Goal: Task Accomplishment & Management: Complete application form

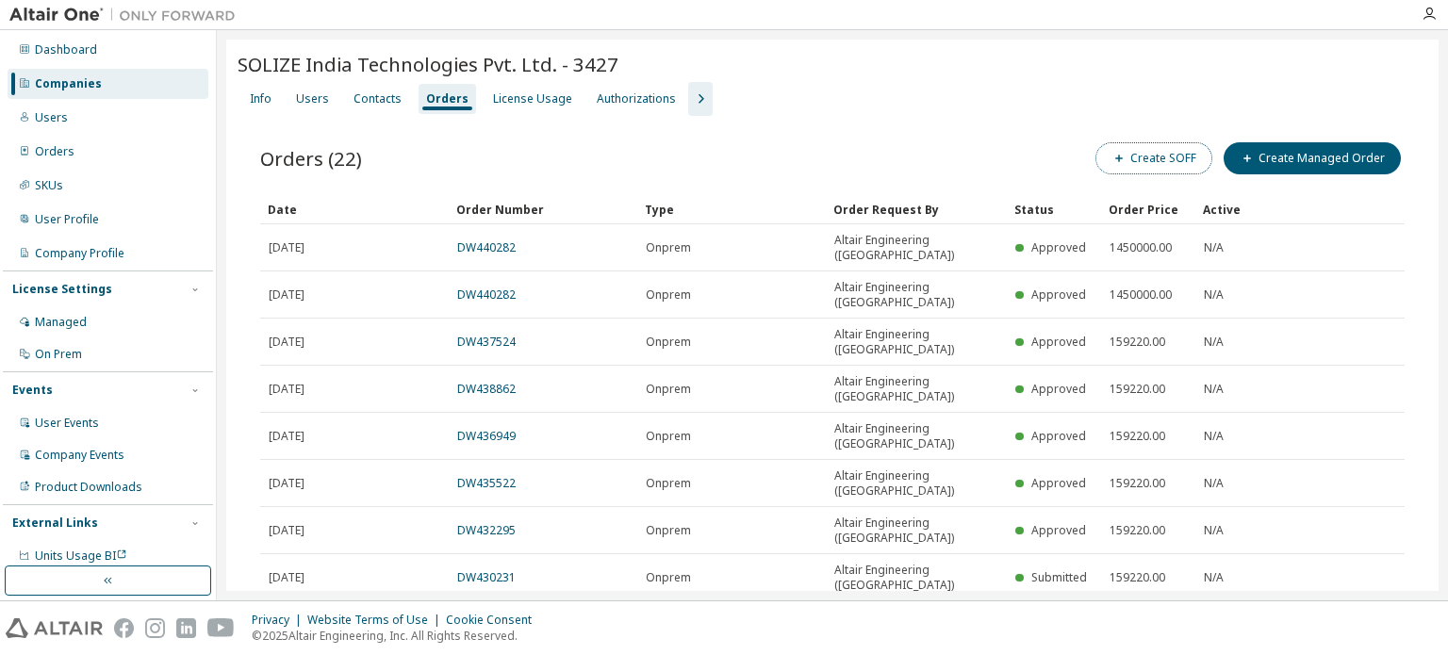
click at [1146, 154] on button "Create SOFF" at bounding box center [1153, 158] width 117 height 32
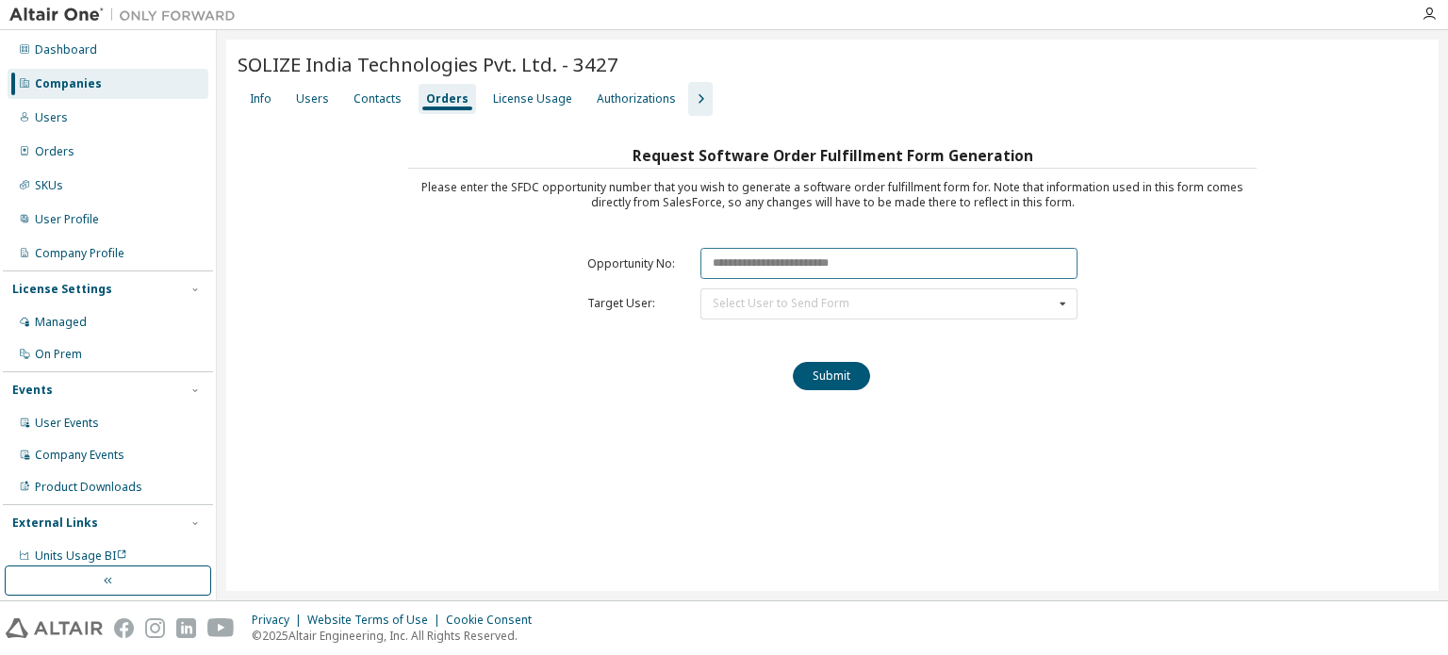
click at [770, 255] on input "text" at bounding box center [888, 263] width 377 height 31
paste input "********"
type input "********"
click at [761, 301] on div "Select User to Send Form" at bounding box center [781, 303] width 137 height 11
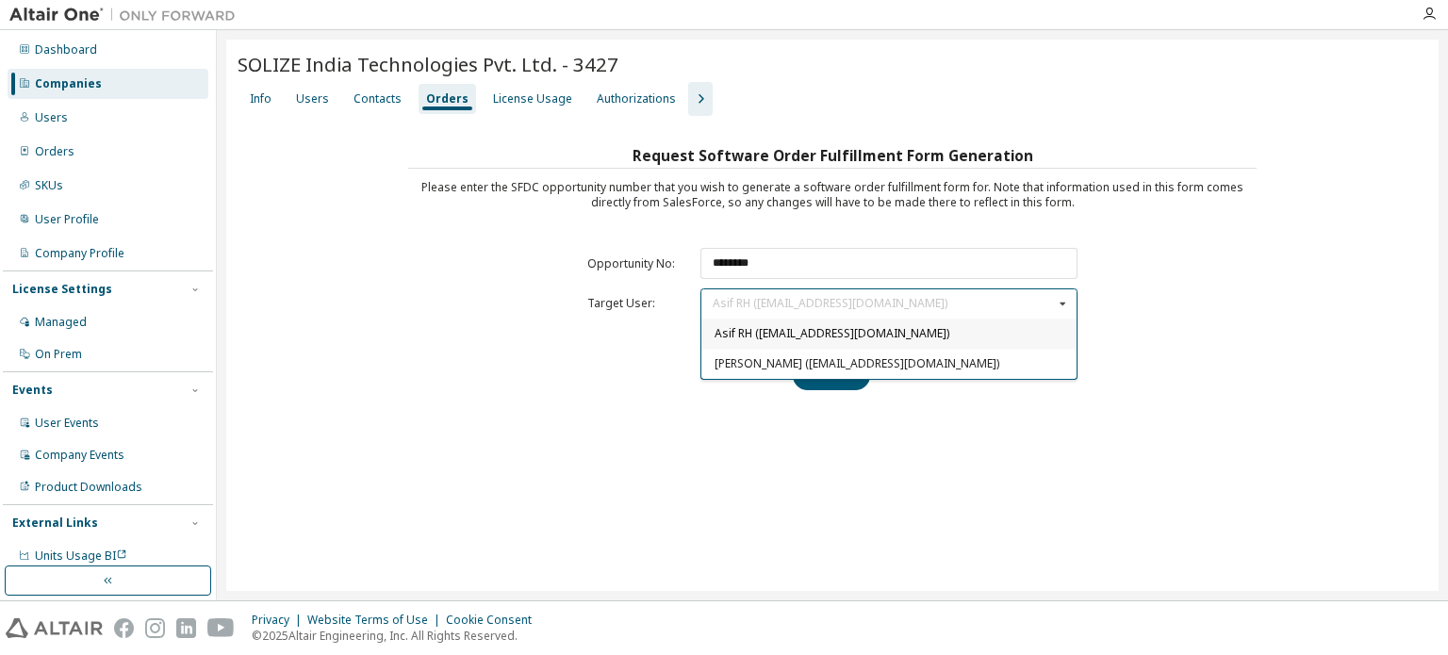
click at [739, 335] on span "Asif RH ([EMAIL_ADDRESS][DOMAIN_NAME])" at bounding box center [831, 333] width 235 height 16
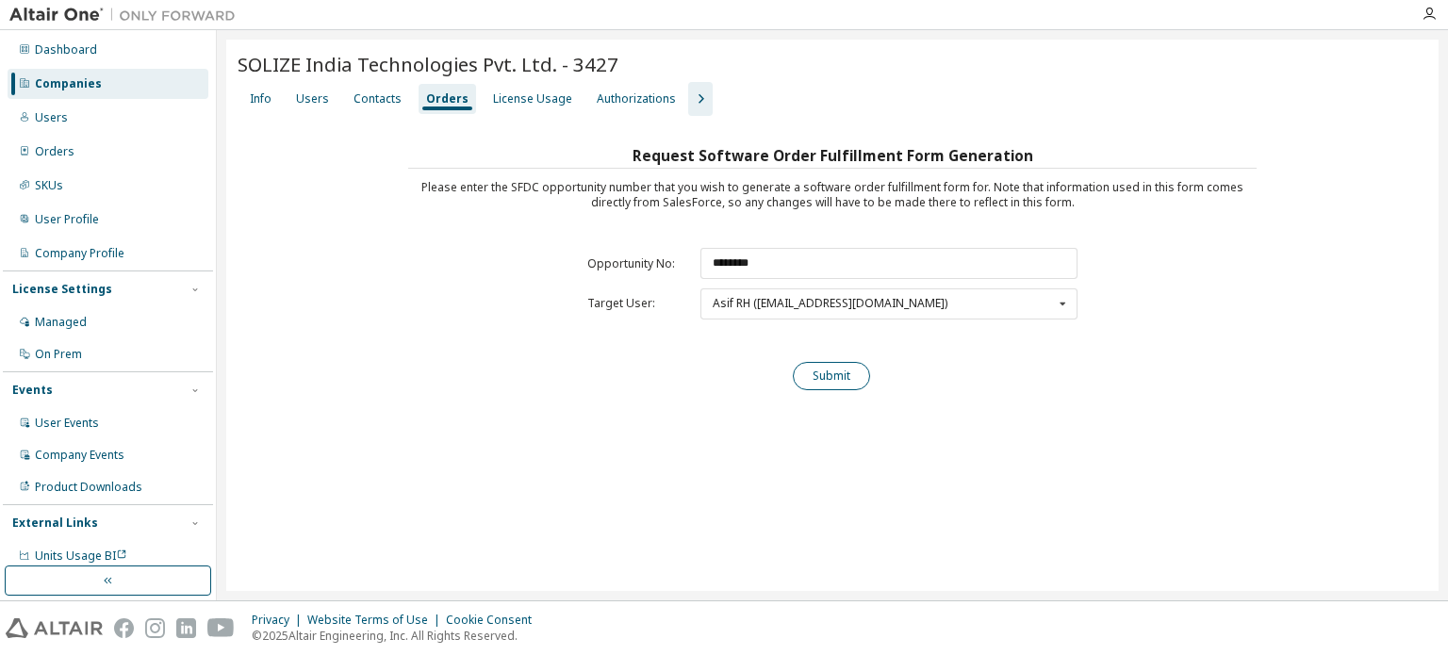
click at [825, 375] on button "Submit" at bounding box center [831, 376] width 77 height 28
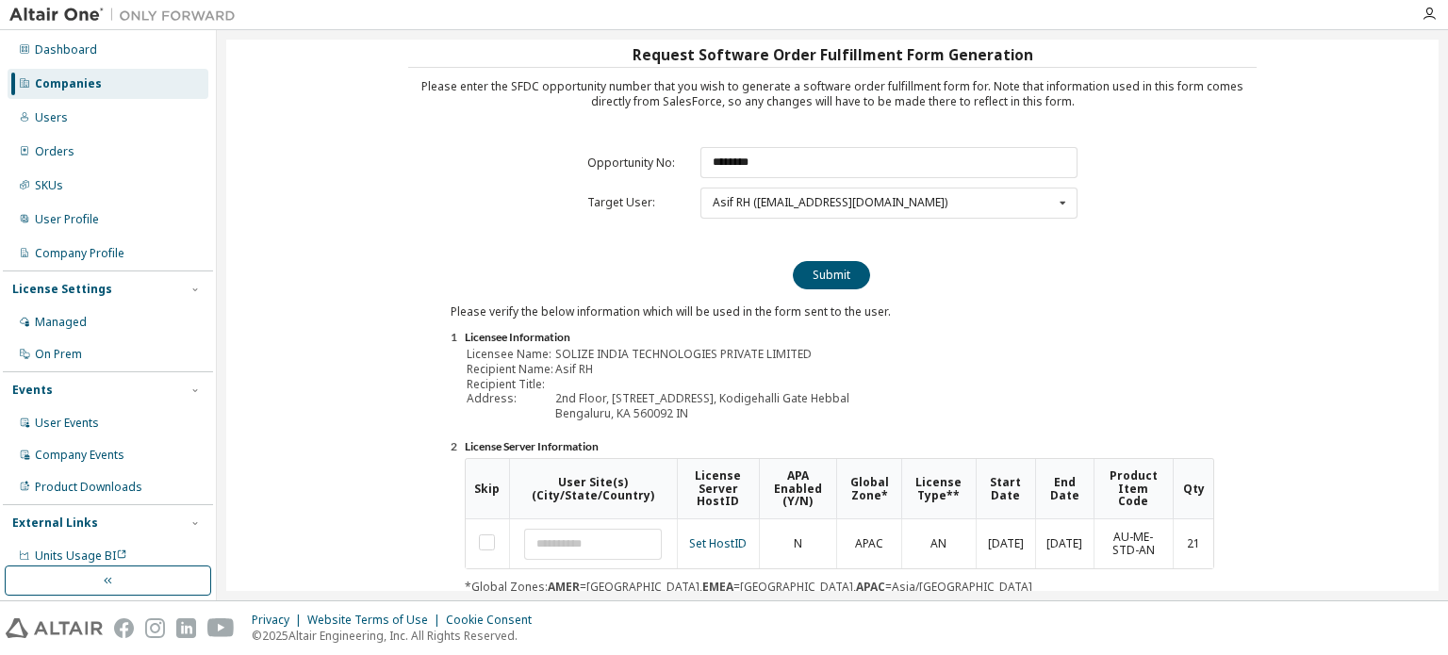
scroll to position [208, 0]
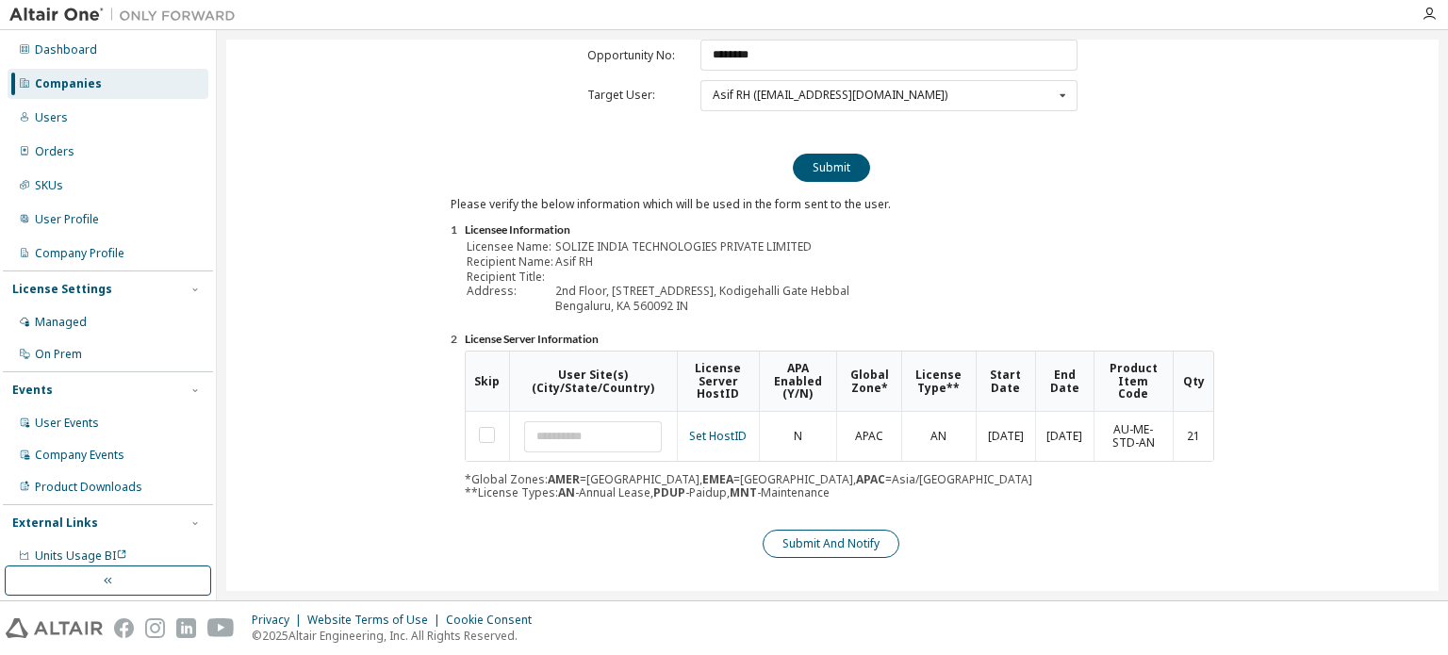
click at [845, 541] on button "Submit And Notify" at bounding box center [831, 544] width 137 height 28
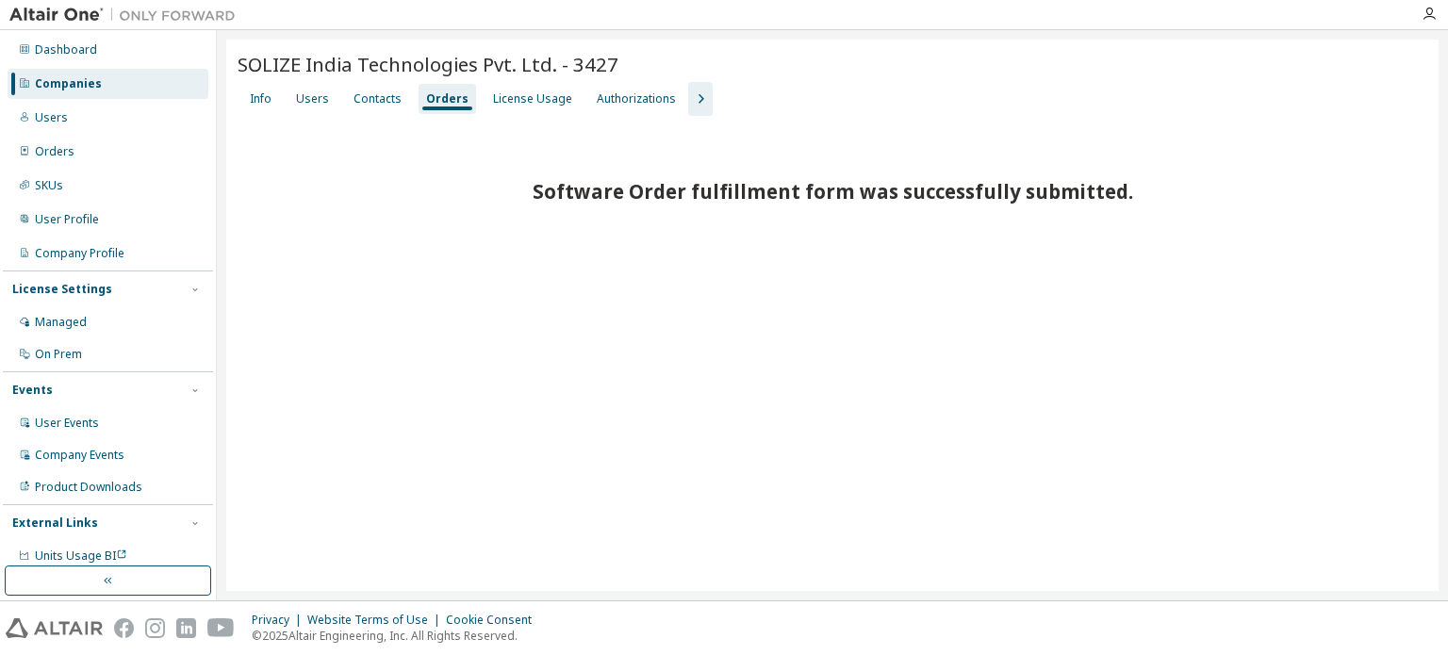
click at [111, 80] on div "Companies" at bounding box center [108, 84] width 201 height 30
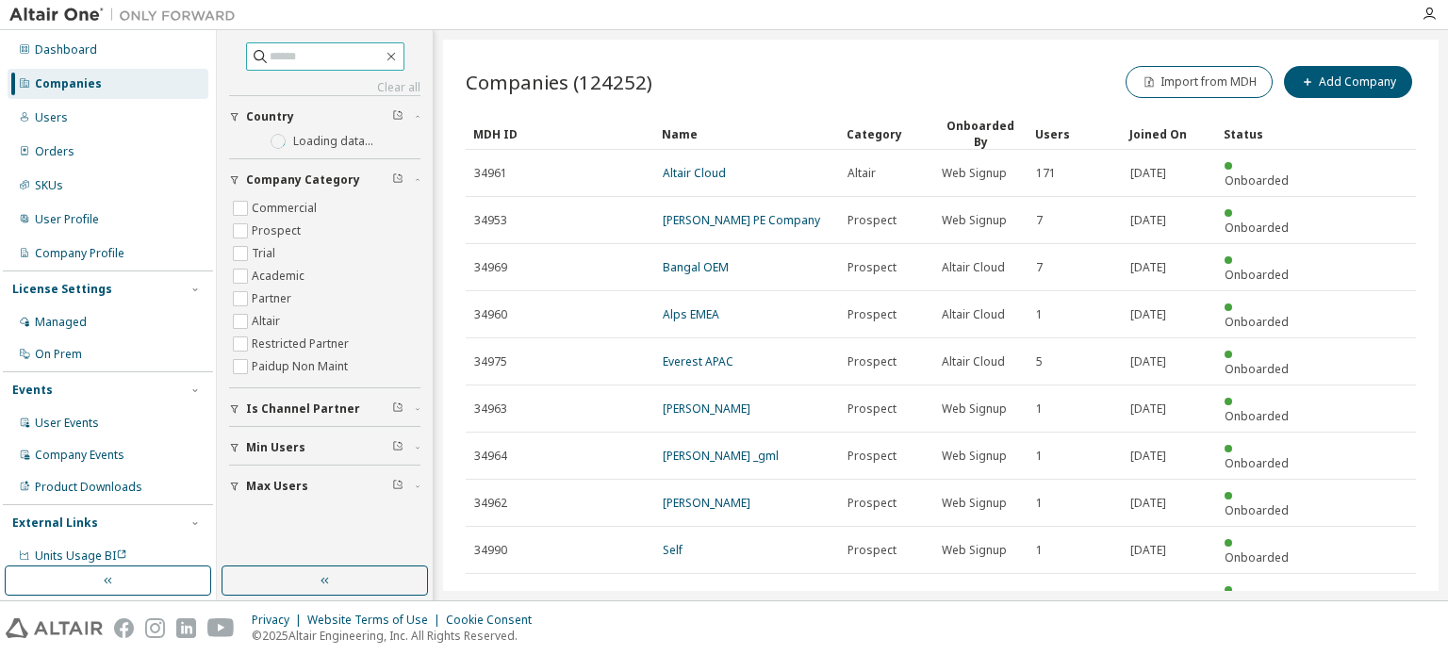
click at [284, 63] on input "text" at bounding box center [326, 56] width 113 height 19
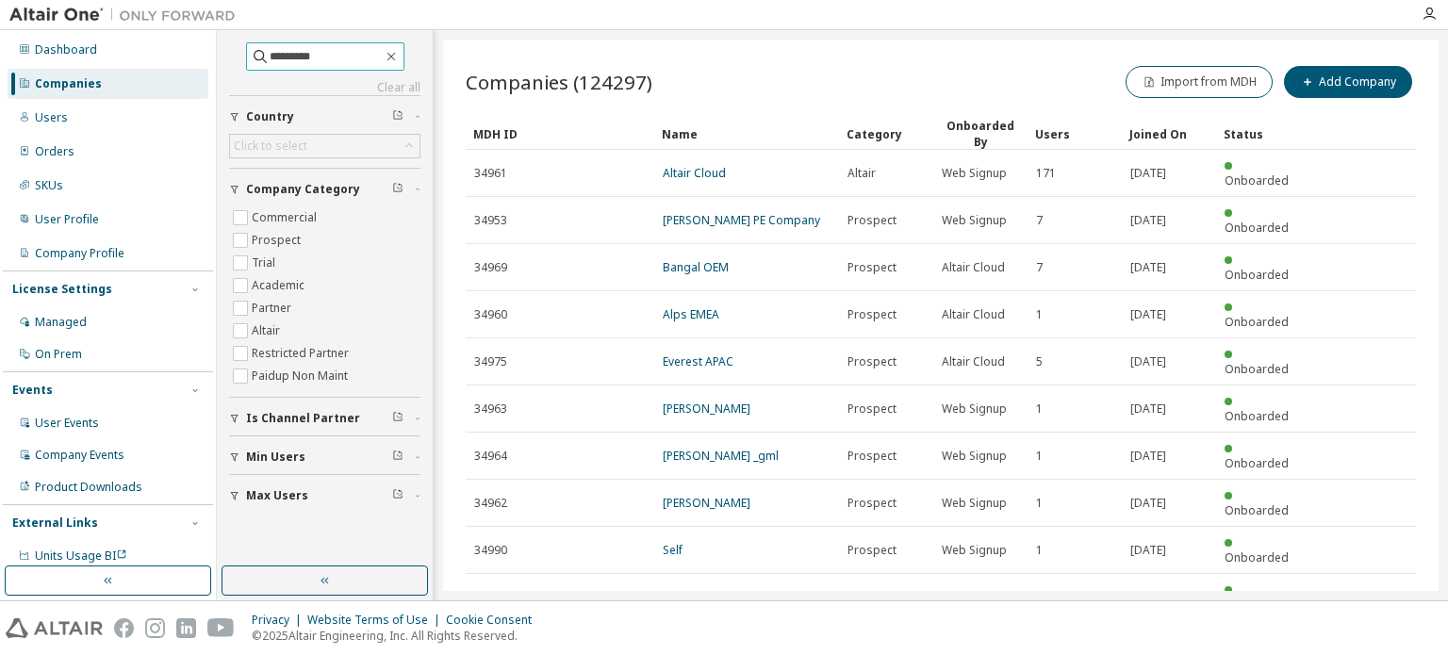
type input "*********"
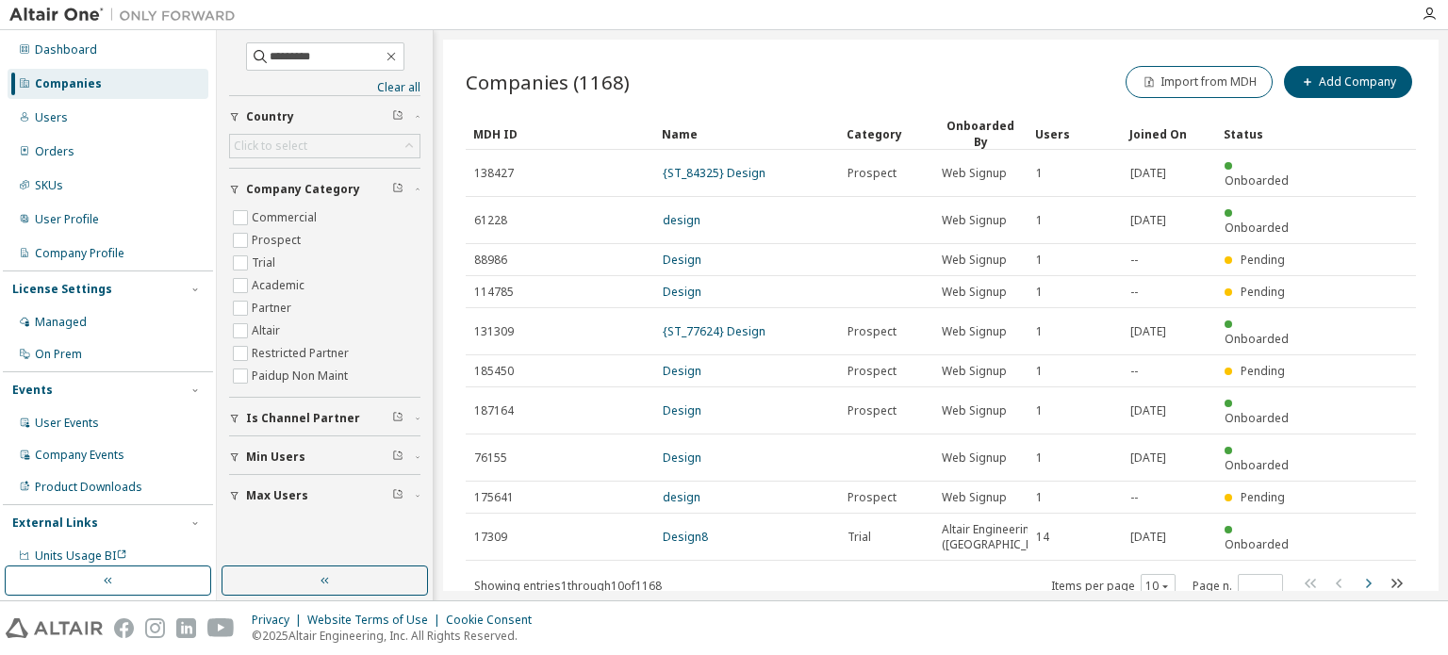
click at [1366, 572] on icon "button" at bounding box center [1367, 583] width 23 height 23
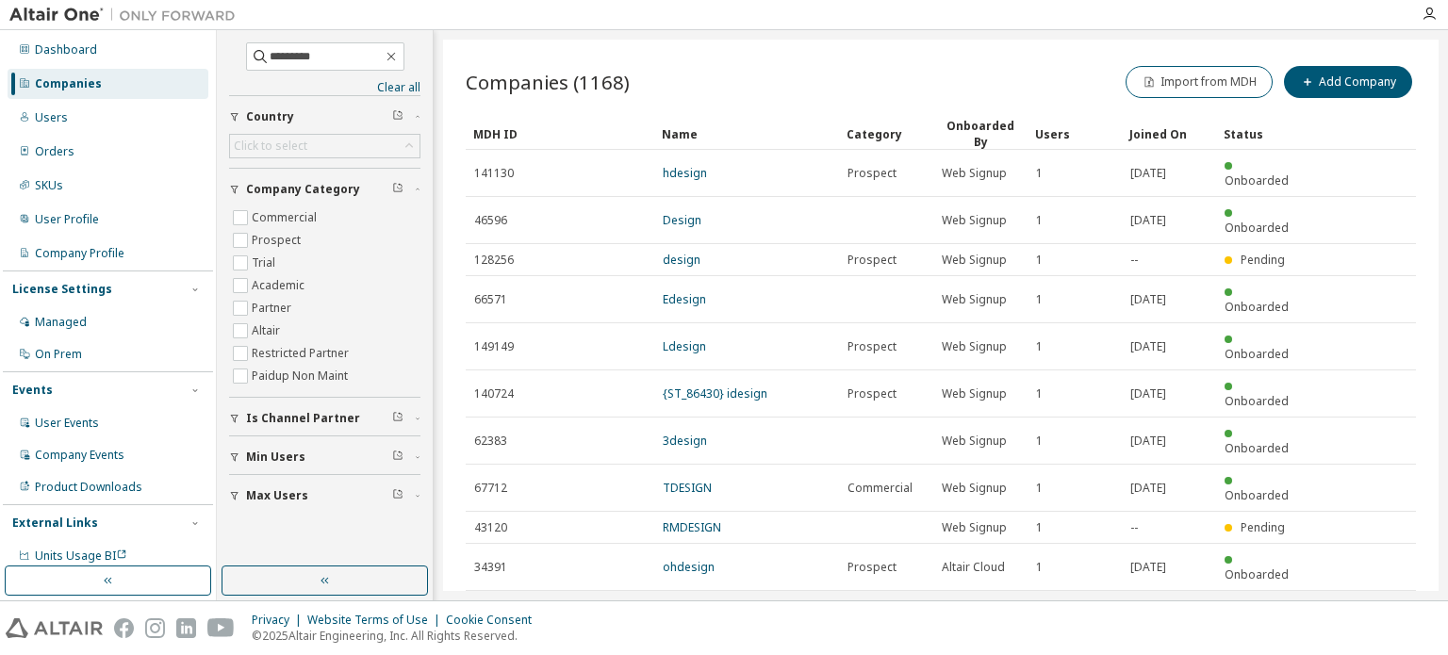
click at [1367, 523] on div "Companies (1168) Import from MDH Add Company Clear Load Save Save As Field Oper…" at bounding box center [940, 315] width 995 height 551
click at [1364, 602] on icon "button" at bounding box center [1367, 613] width 23 height 23
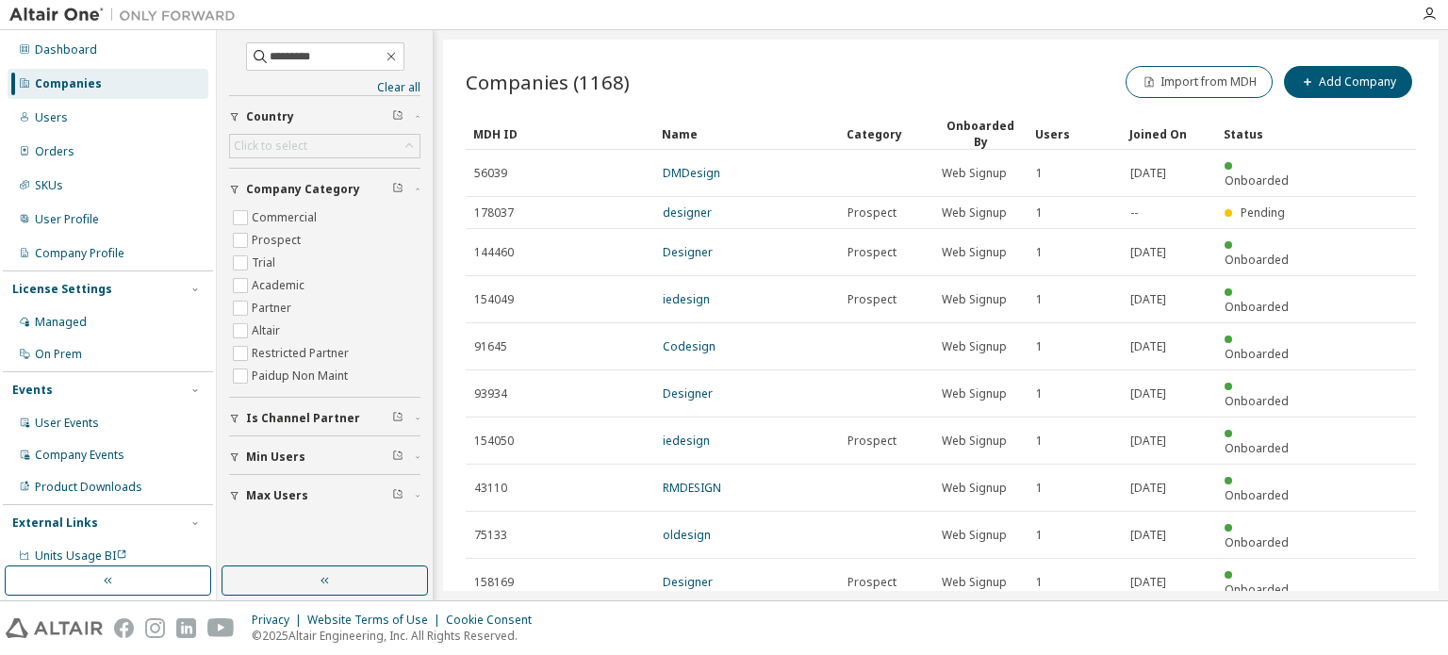
click at [1363, 617] on icon "button" at bounding box center [1367, 628] width 23 height 23
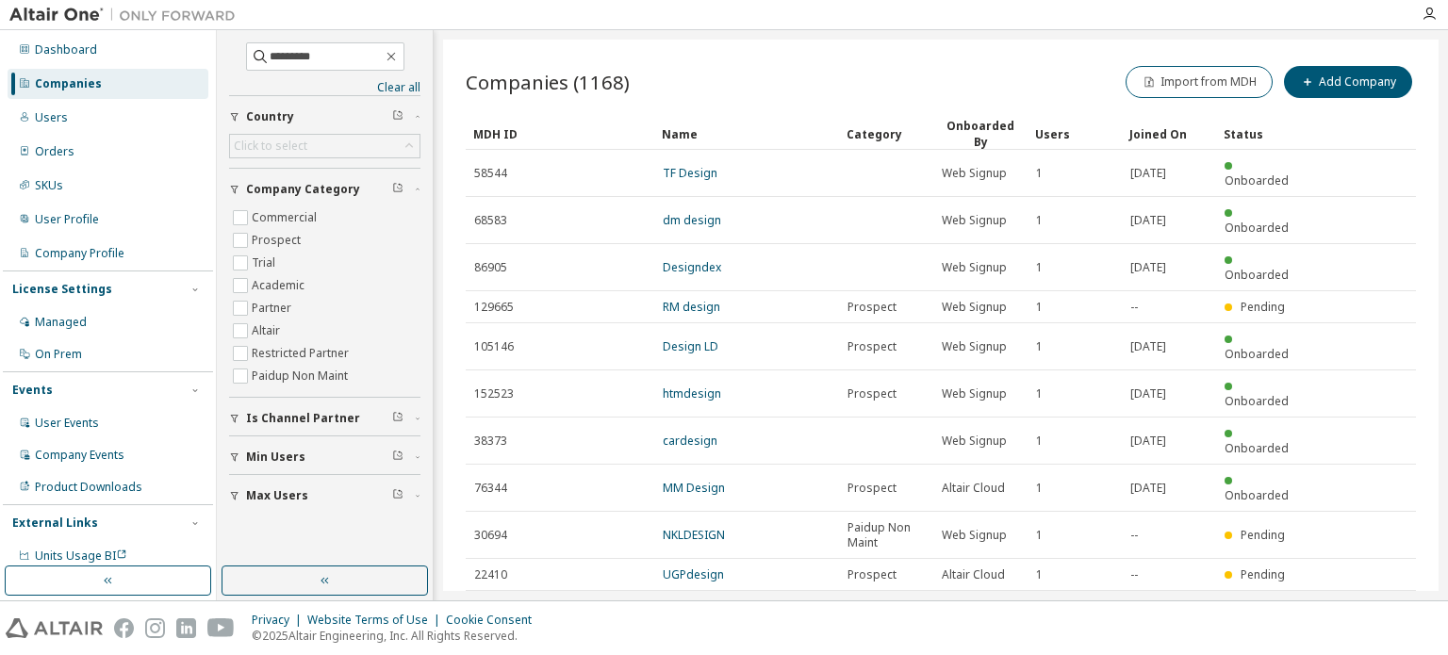
click at [1363, 602] on icon "button" at bounding box center [1367, 613] width 23 height 23
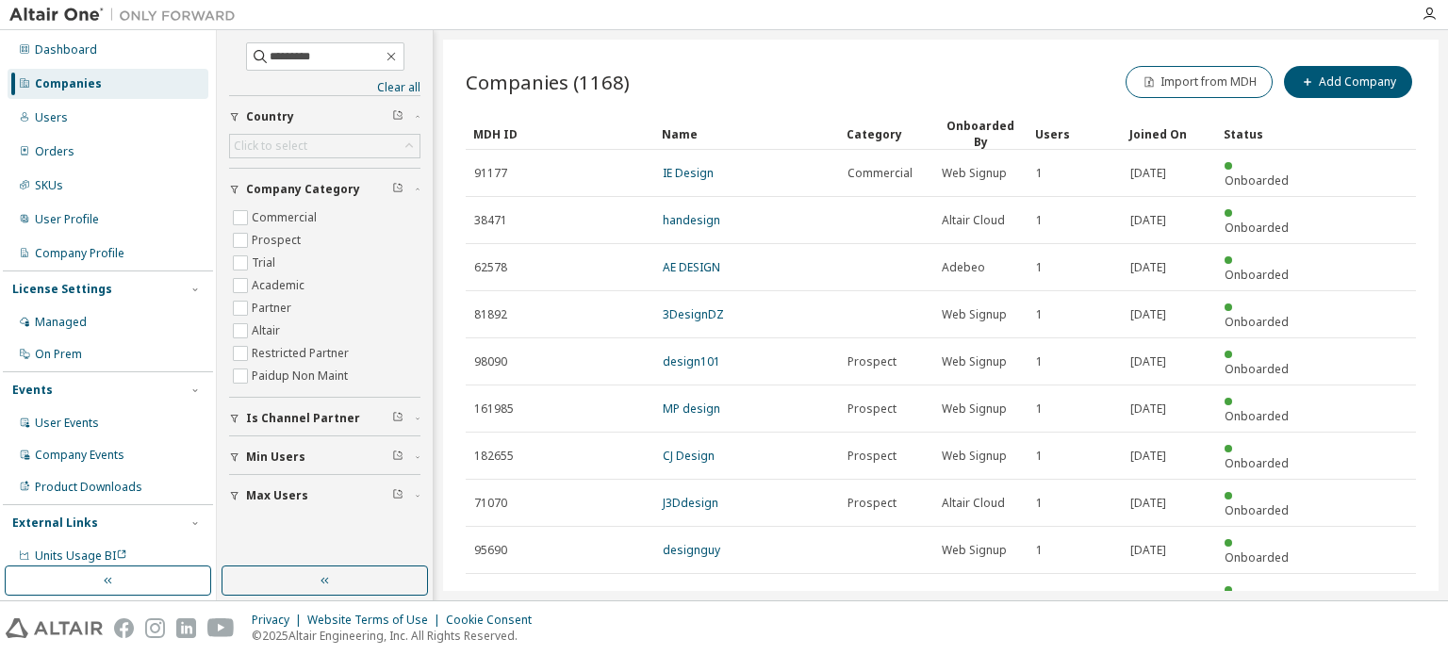
click at [1363, 632] on icon "button" at bounding box center [1367, 643] width 23 height 23
type input "*"
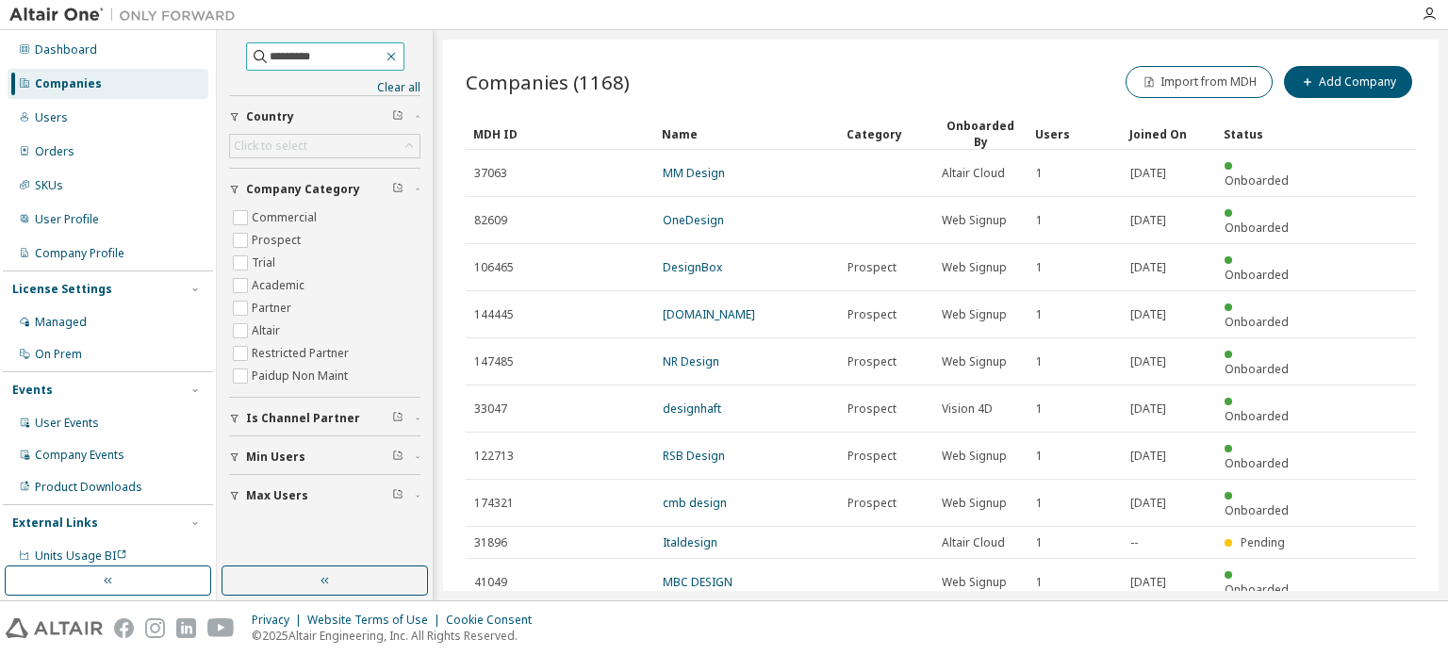
click at [399, 59] on icon "button" at bounding box center [391, 56] width 15 height 15
